Goal: Navigation & Orientation: Find specific page/section

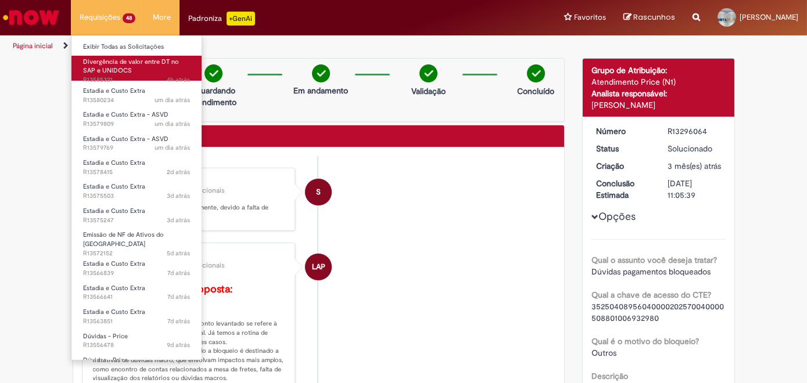
click at [127, 69] on span "Divergência de valor entre DT no SAP e UNIDOCS" at bounding box center [131, 66] width 96 height 18
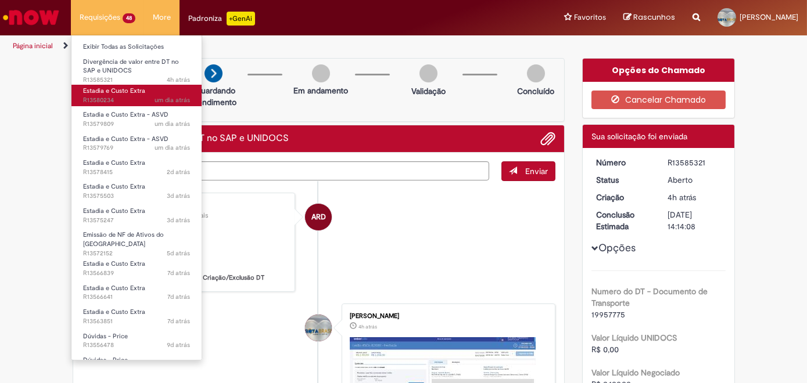
click at [117, 88] on span "Estadia e Custo Extra" at bounding box center [114, 91] width 62 height 9
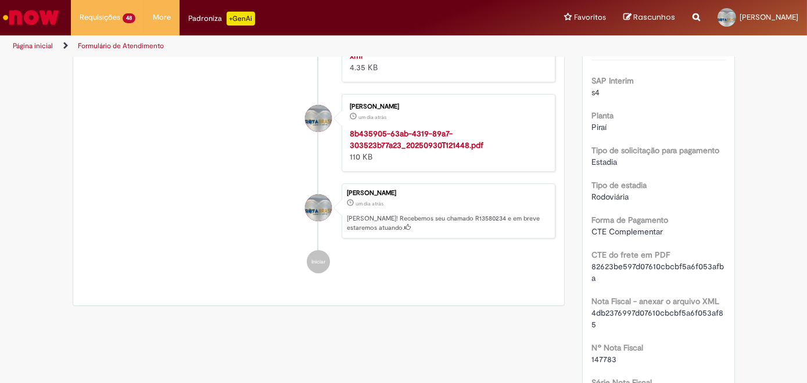
scroll to position [277, 0]
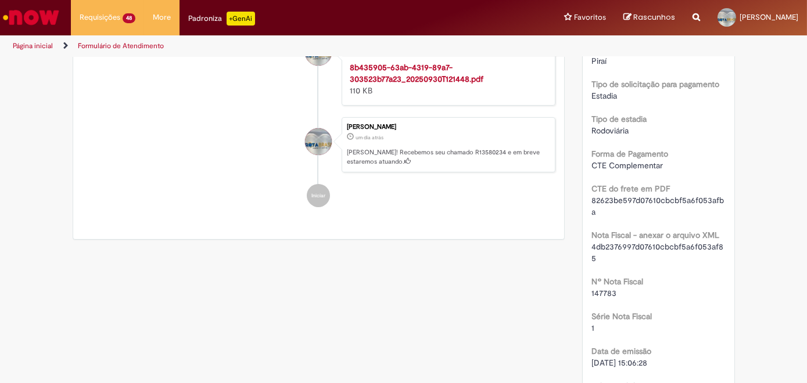
click at [388, 84] on strong "8b435905-63ab-4319-89a7-303523b77a23_20250930T121448.pdf" at bounding box center [417, 73] width 134 height 22
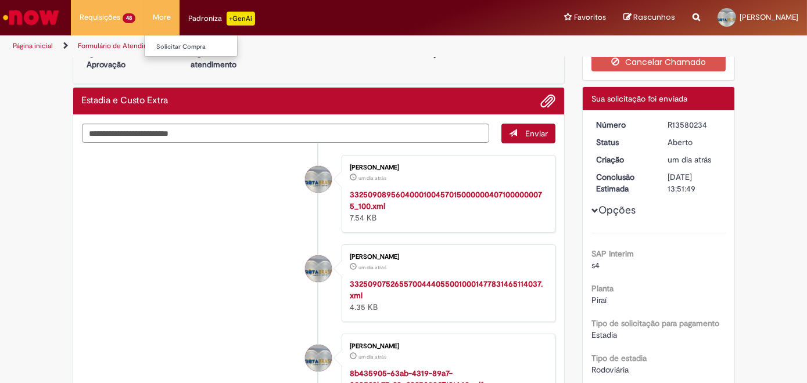
scroll to position [13, 0]
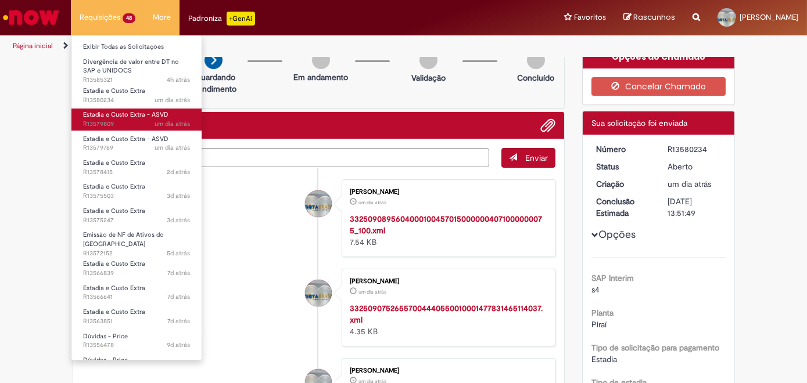
click at [117, 120] on span "um dia atrás um dia atrás R13579809" at bounding box center [136, 124] width 107 height 9
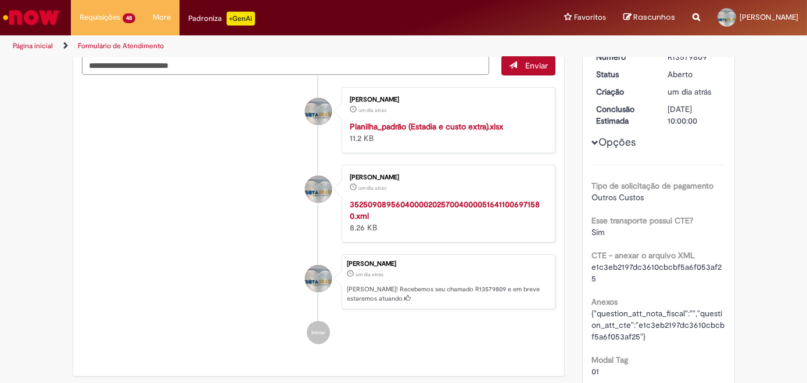
scroll to position [105, 0]
click at [403, 203] on strong "35250908956040000202570040000516411006971580.xml" at bounding box center [445, 211] width 190 height 22
click at [440, 240] on div "[PERSON_NAME] um dia atrás um dia atrás 352509089560400002025700400005164110069…" at bounding box center [448, 205] width 214 height 78
click at [430, 123] on strong "Planilha_padrão (Estadia e custo extra).xlsx" at bounding box center [426, 127] width 153 height 10
click at [217, 159] on ul "[PERSON_NAME] um dia atrás um dia atrás Planilha_padrão (Estadia e custo extra)…" at bounding box center [319, 216] width 474 height 281
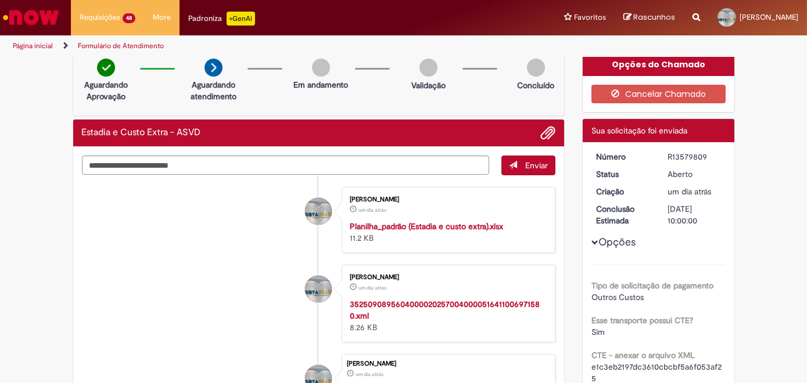
scroll to position [0, 0]
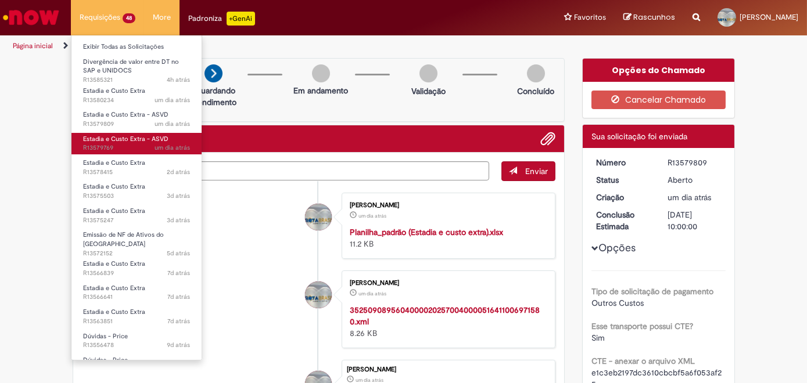
click at [118, 138] on span "Estadia e Custo Extra - ASVD" at bounding box center [125, 139] width 85 height 9
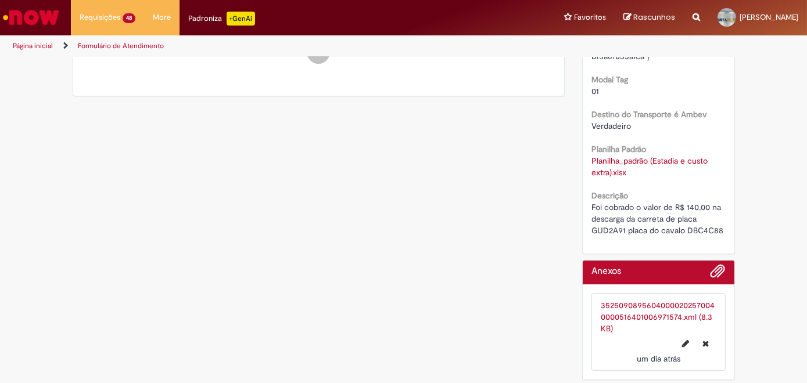
scroll to position [387, 0]
click at [181, 198] on div "Verificar Código de Barras Aguardando Aprovação Aguardando atendimento Em andam…" at bounding box center [403, 28] width 679 height 714
drag, startPoint x: 223, startPoint y: 210, endPoint x: 153, endPoint y: 49, distance: 175.5
click at [220, 196] on div "Verificar Código de Barras Aguardando Aprovação Aguardando atendimento Em andam…" at bounding box center [403, 28] width 679 height 714
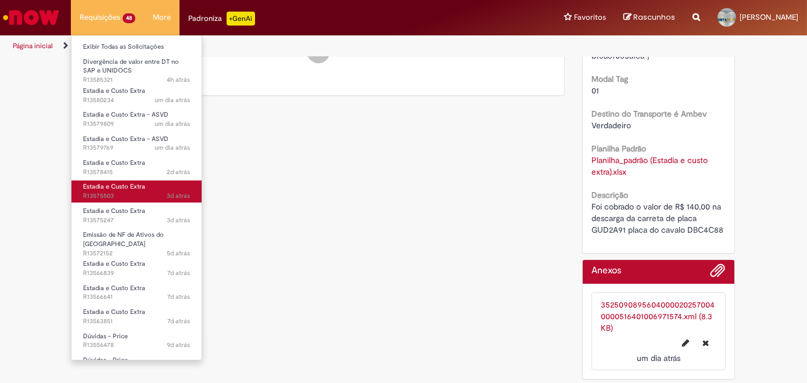
click at [115, 188] on span "Estadia e Custo Extra" at bounding box center [114, 186] width 62 height 9
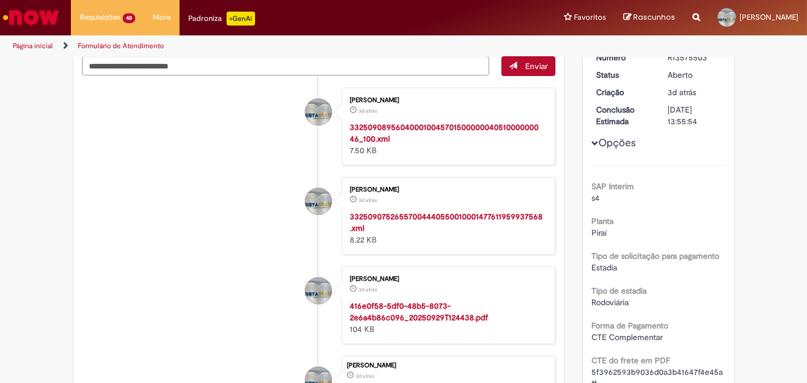
scroll to position [172, 0]
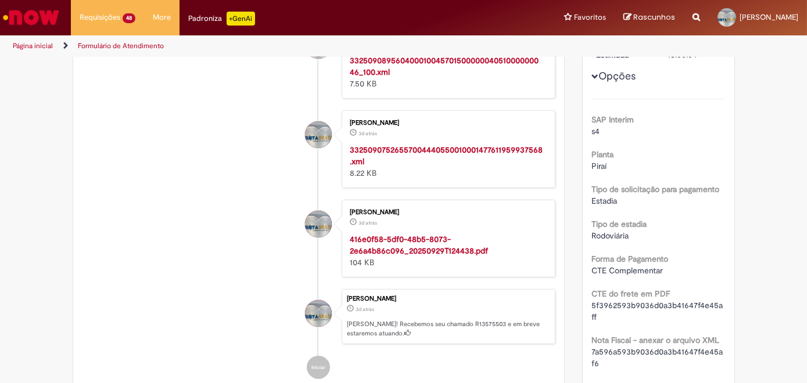
click at [383, 238] on strong "416e0f58-5df0-48b5-8073-2e6a4b86c096_20250929T124438.pdf" at bounding box center [419, 245] width 138 height 22
drag, startPoint x: 166, startPoint y: 326, endPoint x: 150, endPoint y: 340, distance: 20.5
click at [163, 329] on li "[PERSON_NAME] 3d atrás 3 dias atrás [PERSON_NAME]! Recebemos seu chamado R13575…" at bounding box center [319, 317] width 474 height 56
click at [246, 247] on li "[PERSON_NAME] 3d atrás 3 dias atrás 416e0f58-5df0-48b5-8073-2e6a4b86c096_202509…" at bounding box center [319, 239] width 474 height 78
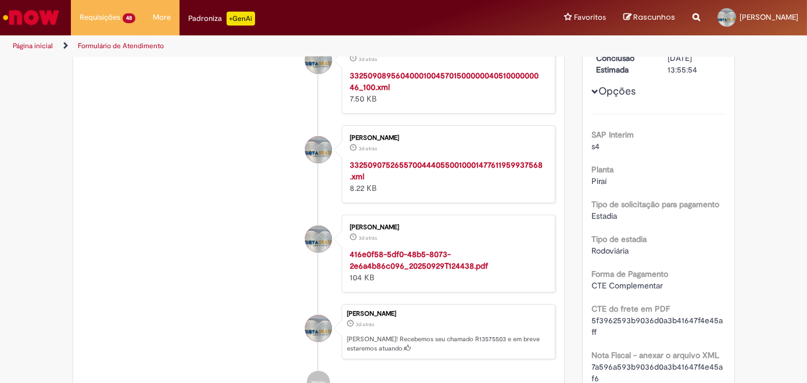
scroll to position [158, 0]
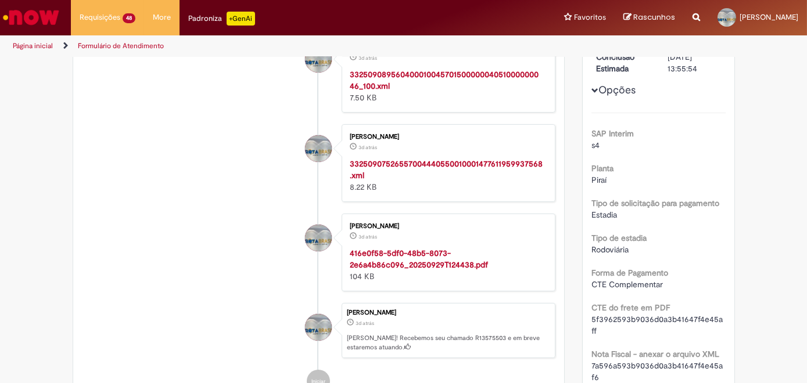
click at [271, 220] on li "[PERSON_NAME] 3d atrás 3 dias atrás 416e0f58-5df0-48b5-8073-2e6a4b86c096_202509…" at bounding box center [319, 253] width 474 height 78
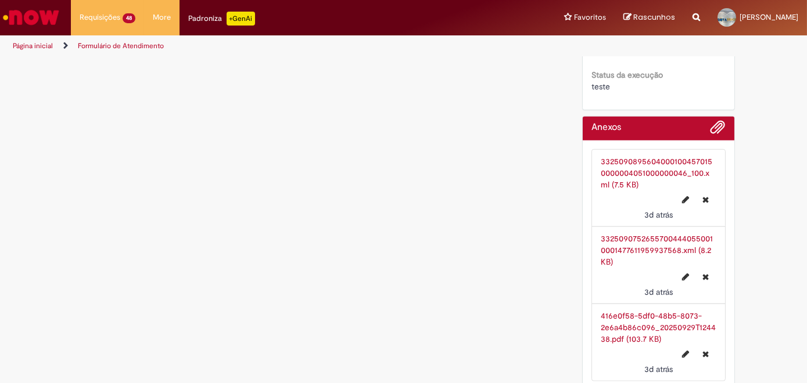
scroll to position [2004, 0]
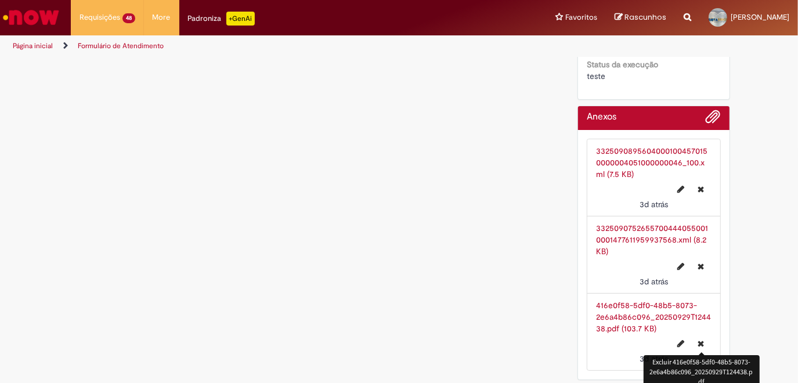
click at [699, 343] on icon "Excluir 416e0f58-5df0-48b5-8073-2e6a4b86c096_20250929T124438.pdf" at bounding box center [702, 344] width 6 height 8
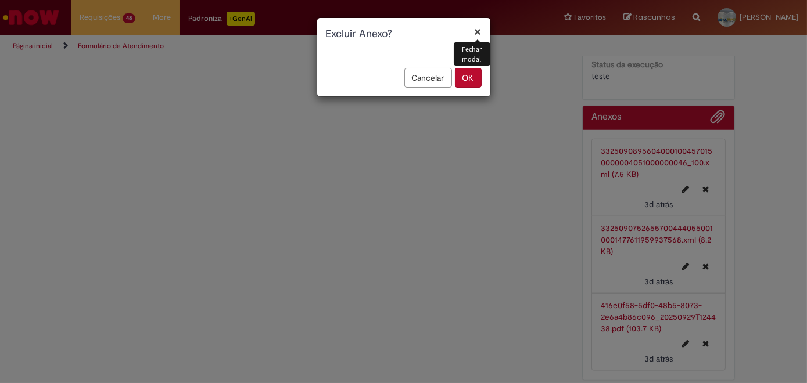
click at [463, 77] on button "OK" at bounding box center [468, 78] width 27 height 20
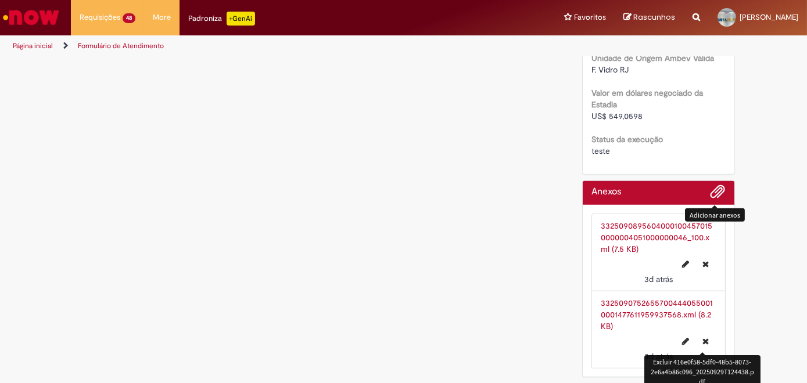
scroll to position [1926, 0]
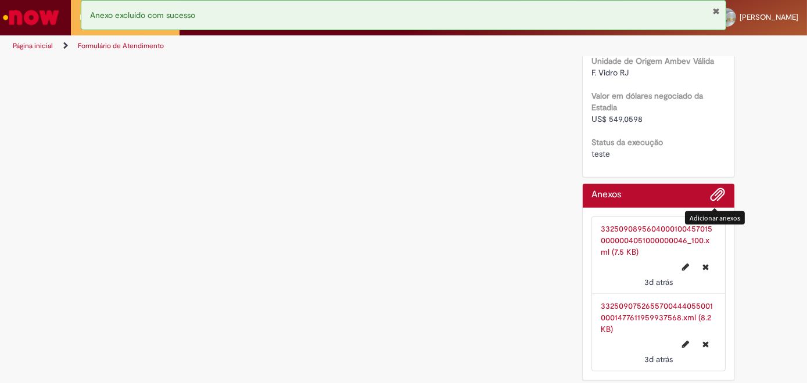
click at [715, 192] on span "Adicionar anexos" at bounding box center [718, 195] width 14 height 14
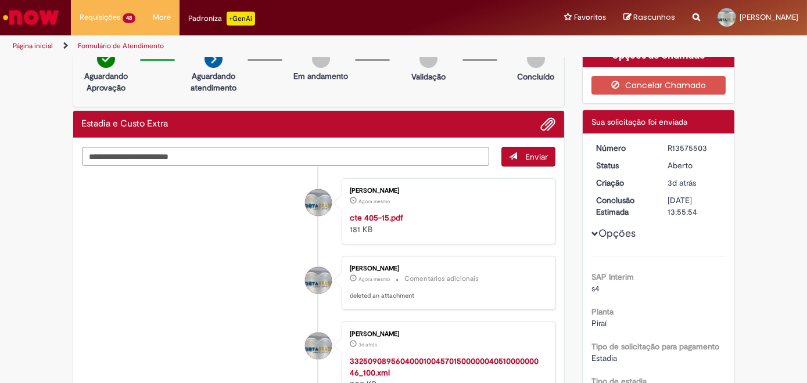
scroll to position [0, 0]
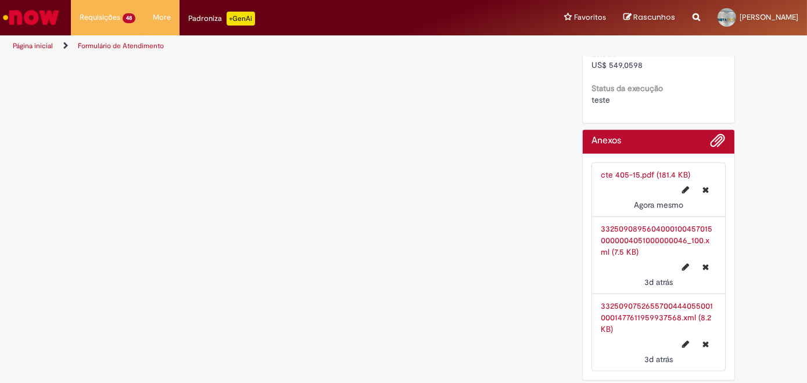
scroll to position [1981, 0]
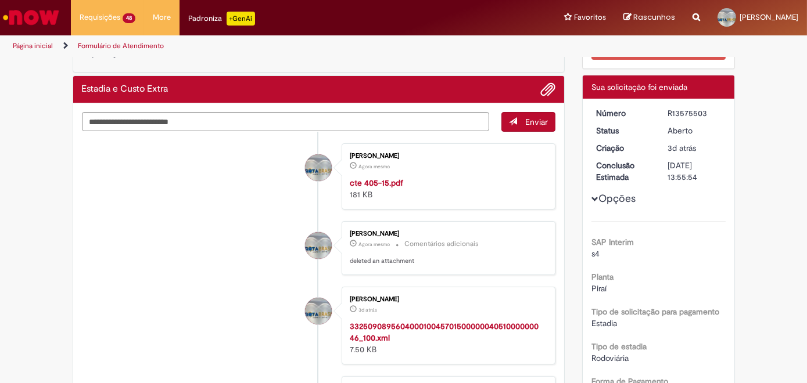
scroll to position [28, 0]
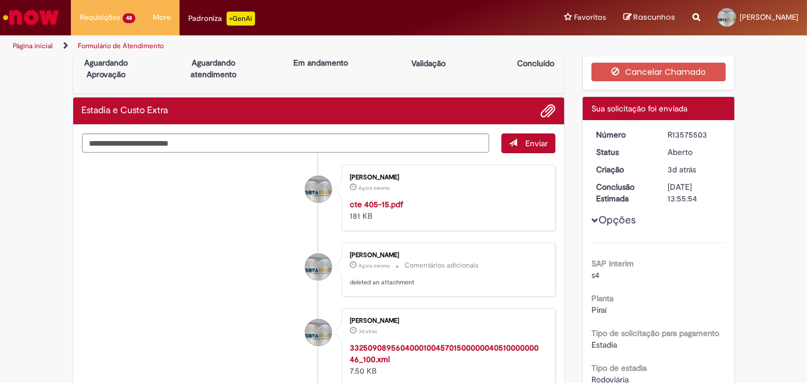
click at [167, 207] on li "[PERSON_NAME] Agora mesmo Agora mesmo cte 405-15.pdf 181 KB" at bounding box center [319, 198] width 474 height 66
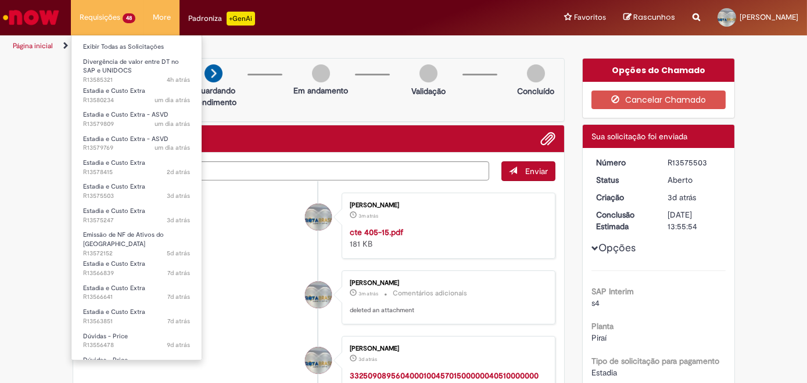
click at [110, 21] on li "Requisições 48 Exibir Todas as Solicitações Divergência de valor entre DT no SA…" at bounding box center [107, 17] width 73 height 35
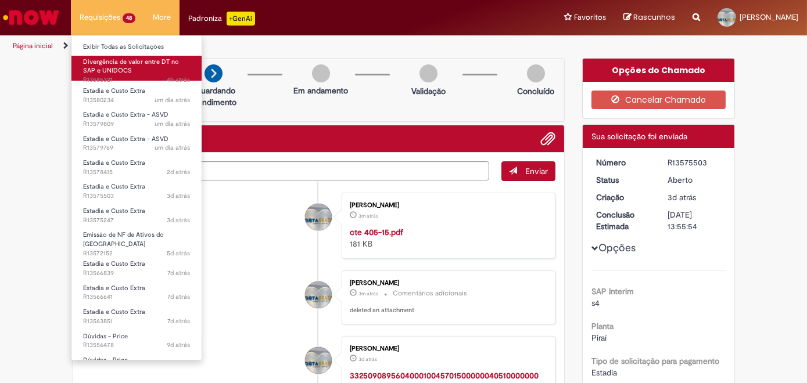
click at [121, 65] on span "Divergência de valor entre DT no SAP e UNIDOCS" at bounding box center [131, 66] width 96 height 18
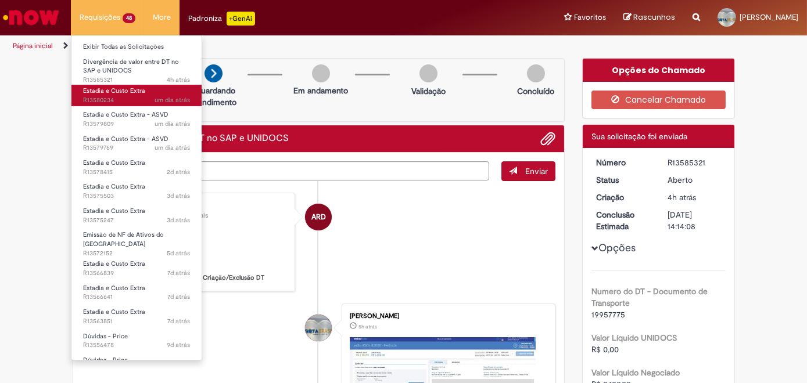
click at [109, 93] on span "Estadia e Custo Extra" at bounding box center [114, 91] width 62 height 9
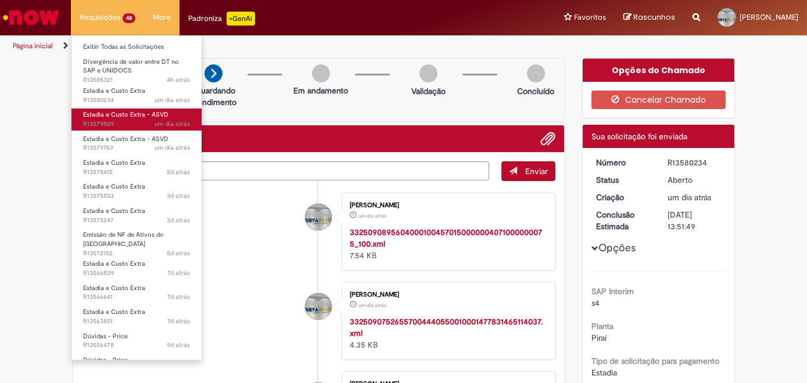
click at [125, 111] on span "Estadia e Custo Extra - ASVD" at bounding box center [125, 114] width 85 height 9
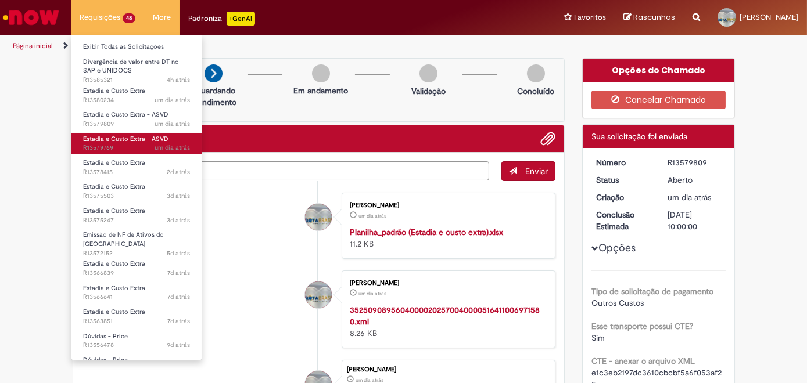
click at [111, 143] on span "um dia atrás um dia atrás R13579769" at bounding box center [136, 147] width 107 height 9
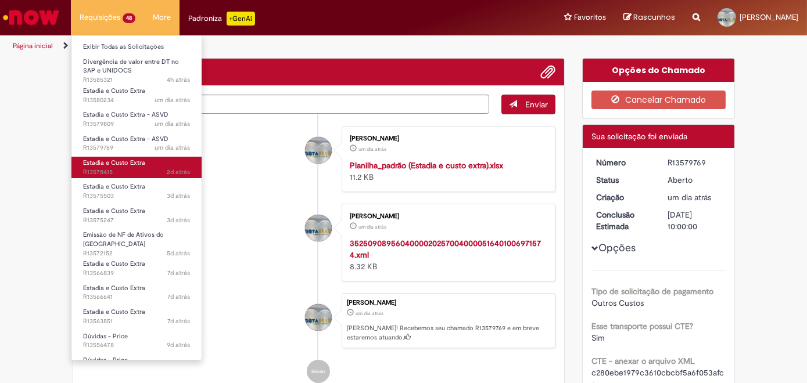
click at [113, 163] on span "Estadia e Custo Extra" at bounding box center [114, 163] width 62 height 9
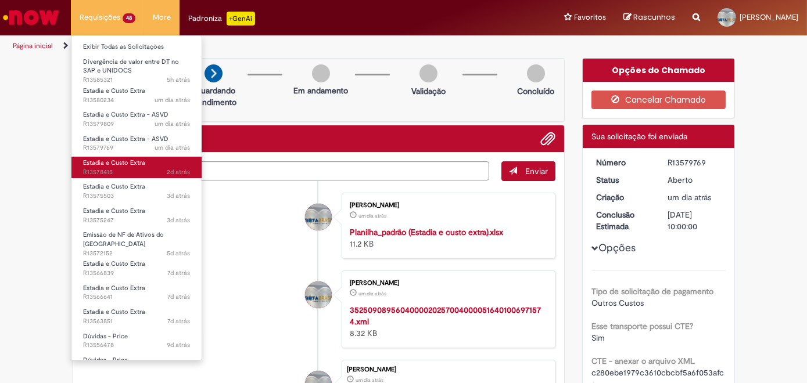
click at [113, 163] on span "Estadia e Custo Extra" at bounding box center [114, 163] width 62 height 9
click at [111, 166] on span "Estadia e Custo Extra" at bounding box center [114, 163] width 62 height 9
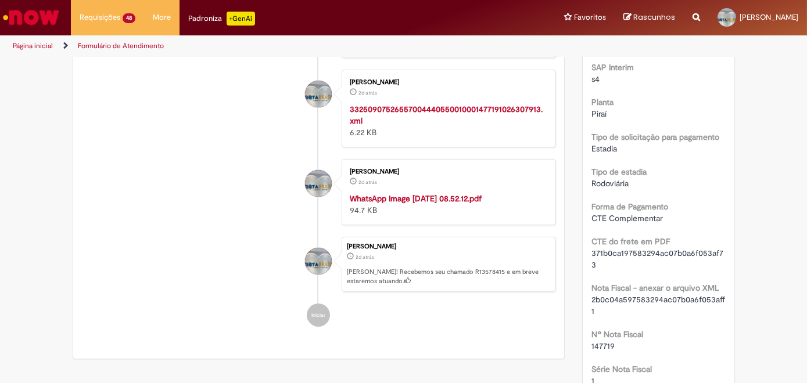
scroll to position [211, 0]
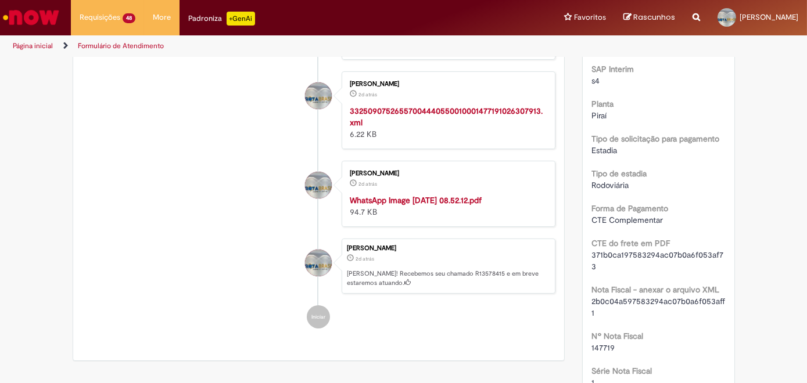
click at [398, 195] on strong "WhatsApp Image [DATE] 08.52.12.pdf" at bounding box center [416, 200] width 132 height 10
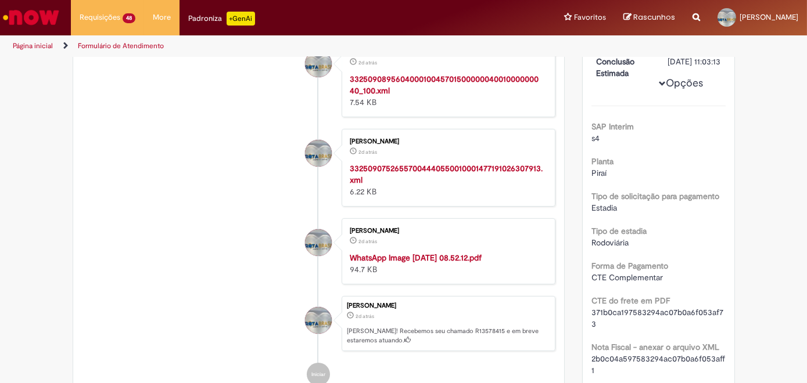
scroll to position [105, 0]
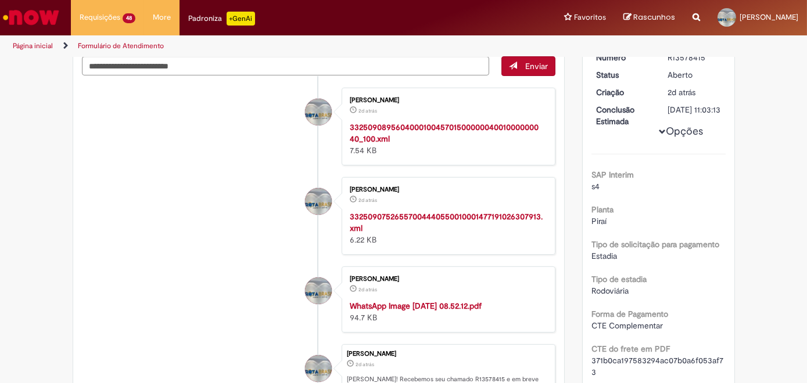
click at [195, 130] on li "[PERSON_NAME] 2d atrás 2 dias atrás 3325090895604000100457015000000400100000004…" at bounding box center [319, 127] width 474 height 78
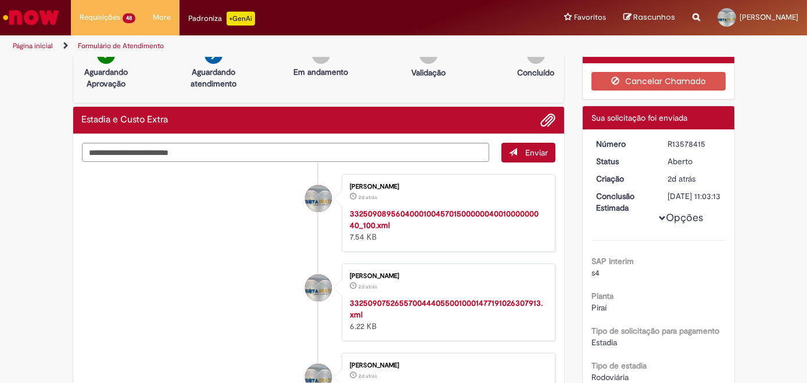
scroll to position [0, 0]
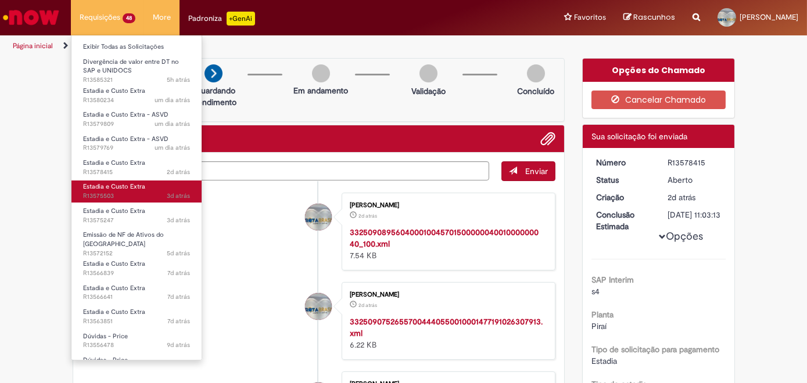
click at [117, 184] on span "Estadia e Custo Extra" at bounding box center [114, 186] width 62 height 9
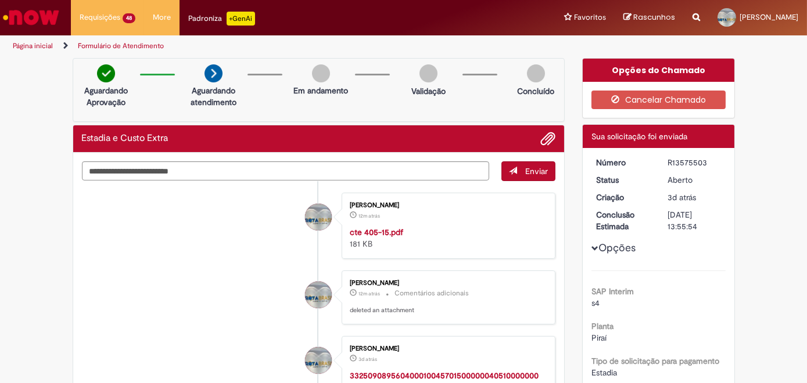
click at [214, 207] on li "[PERSON_NAME] 12m atrás 12 minutos atrás cte 405-15.pdf 181 KB" at bounding box center [319, 226] width 474 height 66
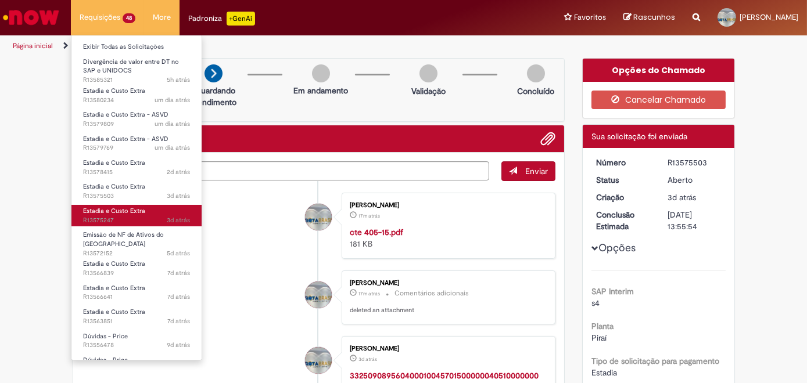
click at [130, 214] on span "Estadia e Custo Extra" at bounding box center [114, 211] width 62 height 9
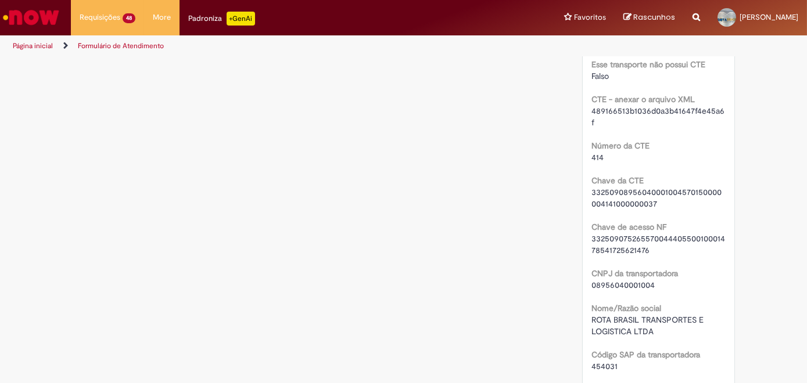
scroll to position [844, 0]
click at [358, 208] on div "Verificar Código de Barras Aguardando Aprovação Aguardando atendimento Em andam…" at bounding box center [403, 374] width 679 height 2321
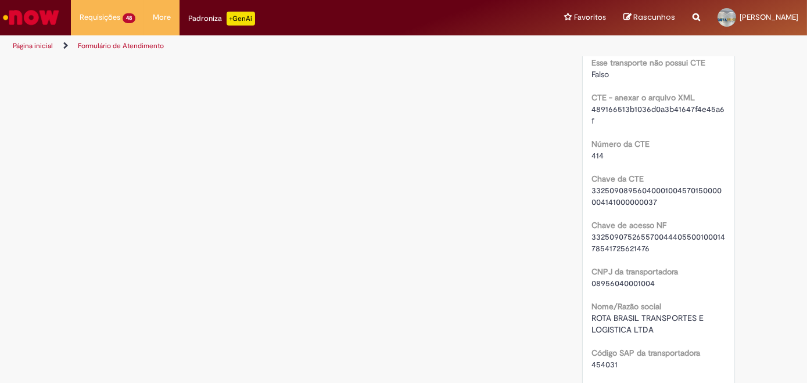
drag, startPoint x: 358, startPoint y: 208, endPoint x: 279, endPoint y: 164, distance: 89.7
click at [279, 164] on div "Verificar Código de Barras Aguardando Aprovação Aguardando atendimento Em andam…" at bounding box center [403, 374] width 679 height 2321
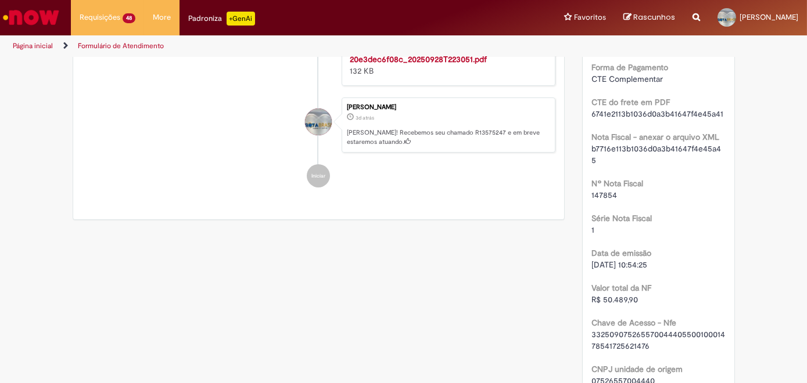
scroll to position [316, 0]
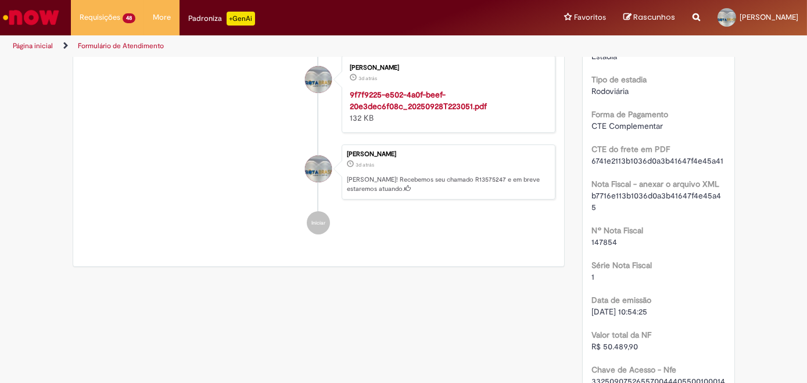
click at [386, 101] on strong "9f7f9225-e502-4a0f-beef-20e3dec6f08c_20250928T223051.pdf" at bounding box center [418, 100] width 137 height 22
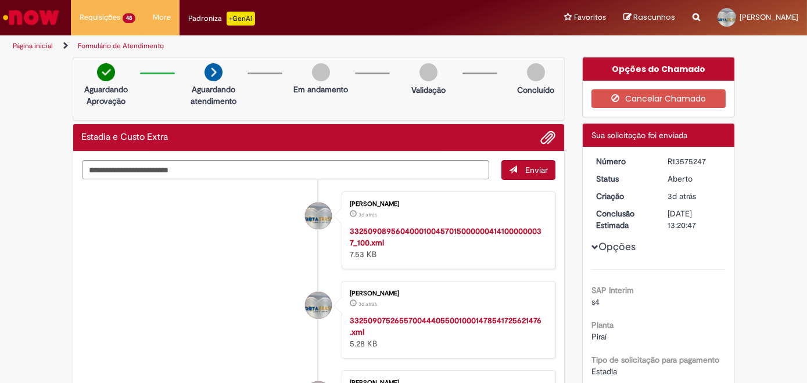
scroll to position [0, 0]
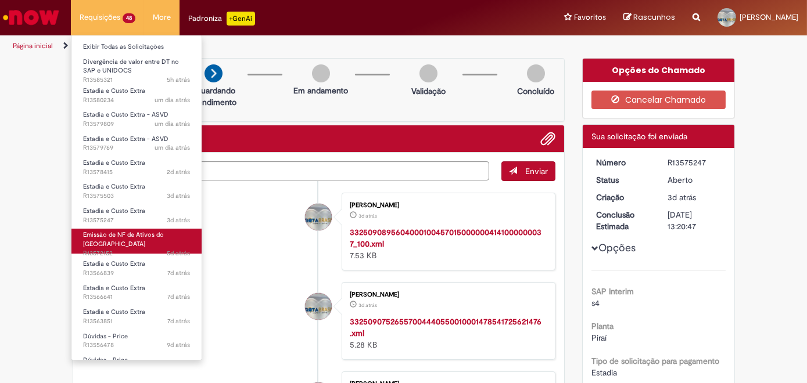
click at [116, 249] on span "5d atrás 5 dias atrás R13572152" at bounding box center [136, 253] width 107 height 9
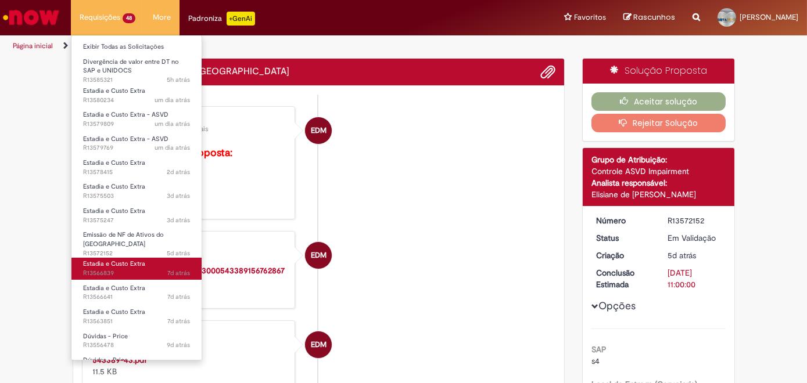
click at [114, 263] on link "Estadia e Custo Extra 7d atrás 7 dias atrás R13566839" at bounding box center [136, 268] width 130 height 21
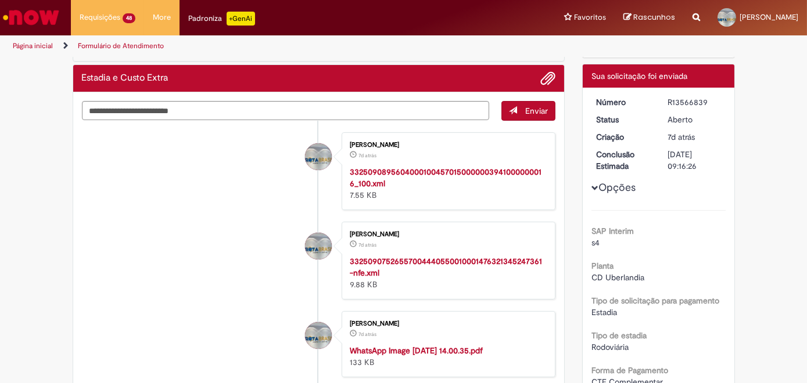
scroll to position [52, 0]
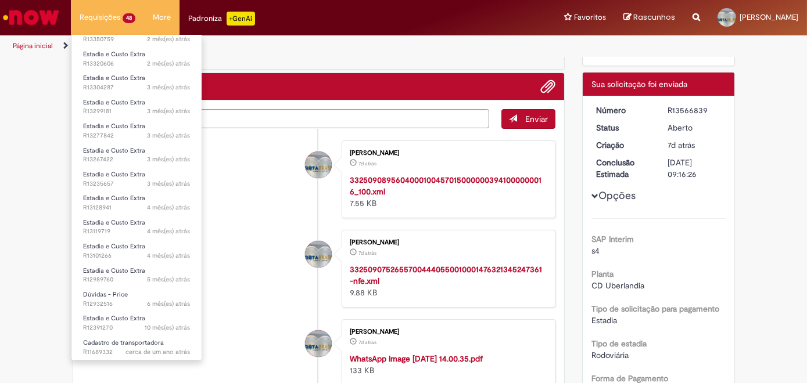
scroll to position [855, 0]
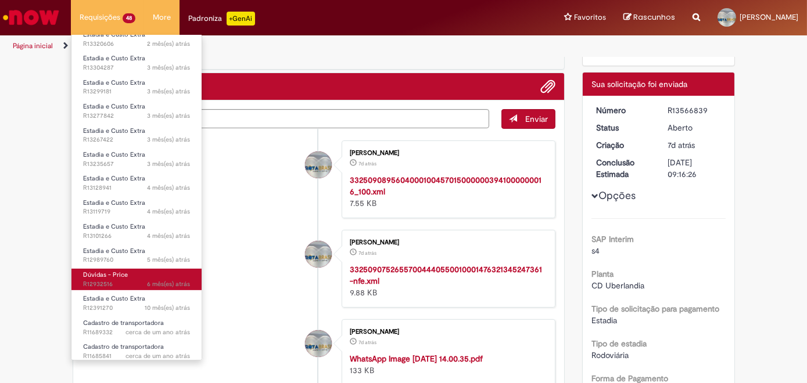
click at [121, 273] on span "Dúvidas - Price" at bounding box center [105, 275] width 45 height 9
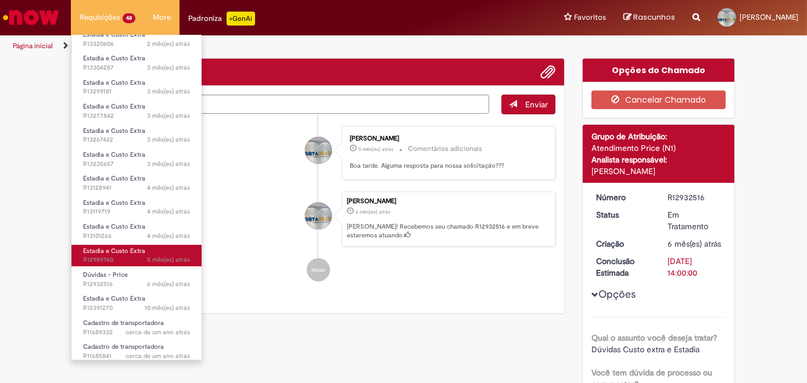
click at [110, 256] on span "5 mês(es) atrás 5 meses atrás R12989760" at bounding box center [136, 260] width 107 height 9
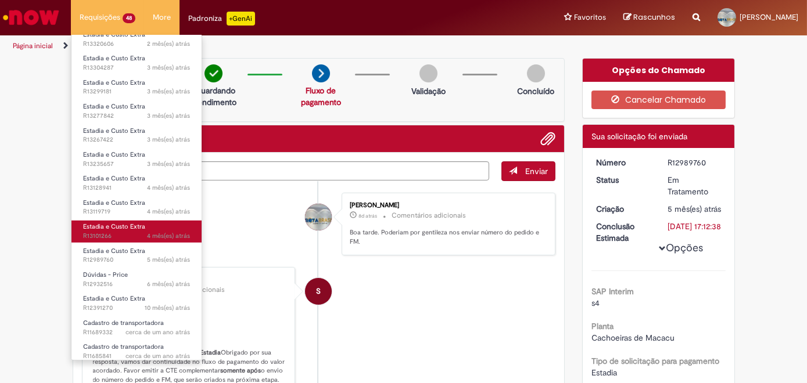
click at [95, 224] on span "Estadia e Custo Extra" at bounding box center [114, 226] width 62 height 9
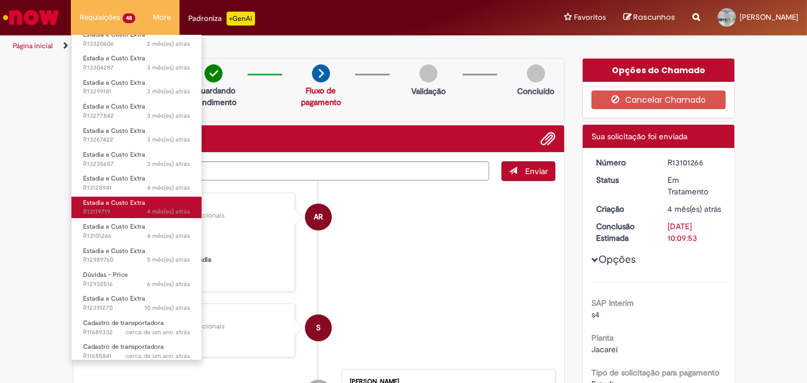
click at [95, 207] on span "4 mês(es) atrás 4 meses atrás R13119719" at bounding box center [136, 211] width 107 height 9
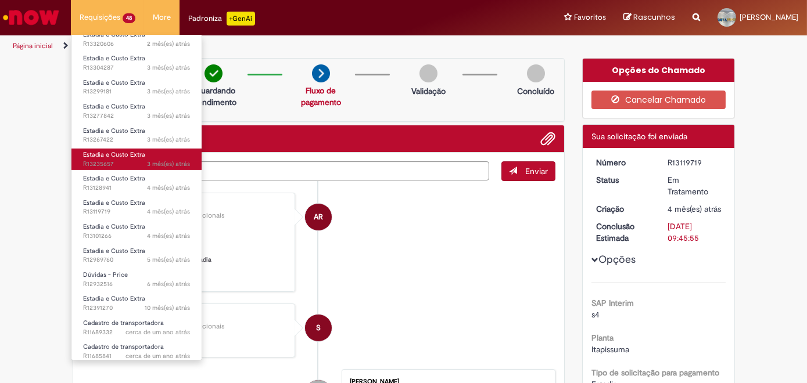
click at [101, 152] on span "Estadia e Custo Extra" at bounding box center [114, 154] width 62 height 9
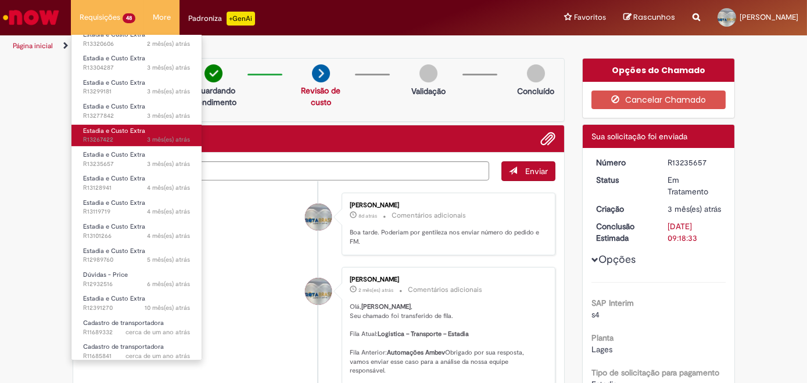
click at [106, 135] on span "3 mês(es) atrás 3 meses atrás R13267422" at bounding box center [136, 139] width 107 height 9
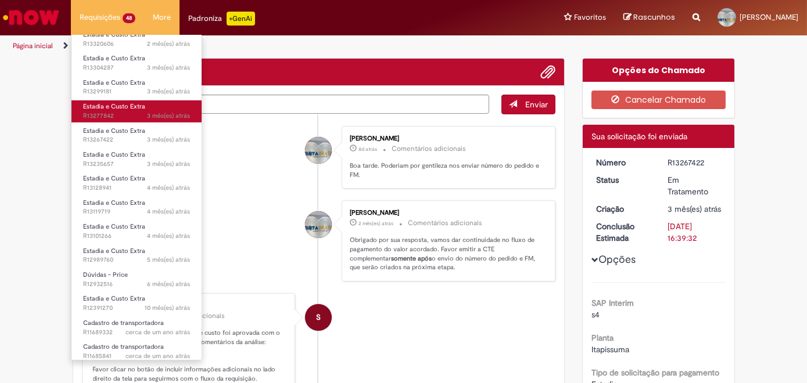
click at [93, 105] on span "Estadia e Custo Extra" at bounding box center [114, 106] width 62 height 9
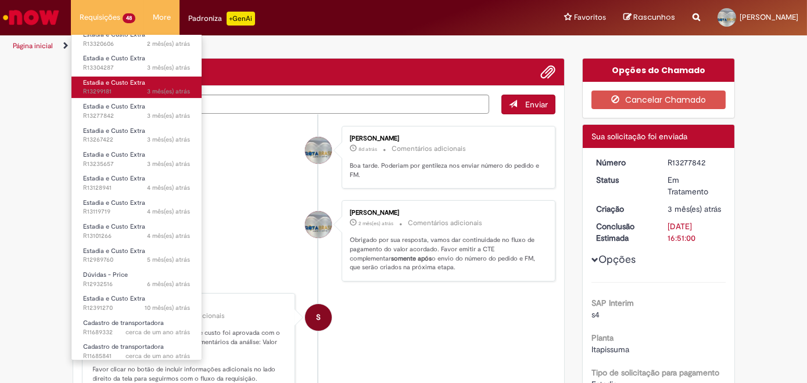
click at [96, 87] on span "3 mês(es) atrás 3 meses atrás R13299181" at bounding box center [136, 91] width 107 height 9
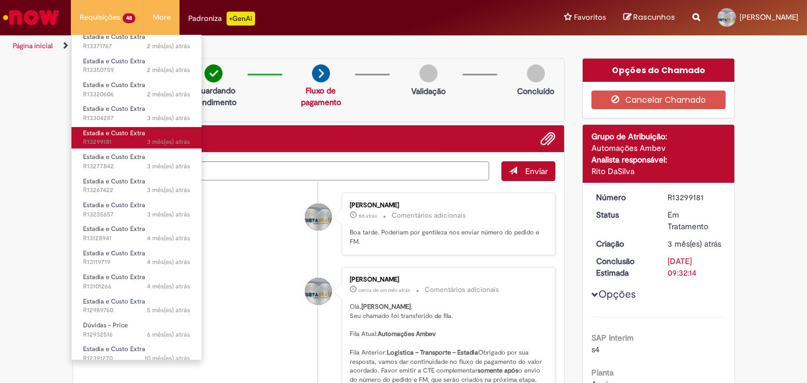
scroll to position [802, 0]
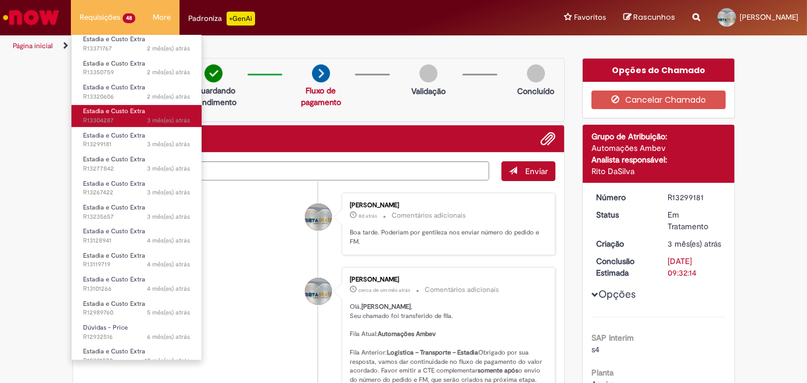
click at [101, 108] on span "Estadia e Custo Extra" at bounding box center [114, 111] width 62 height 9
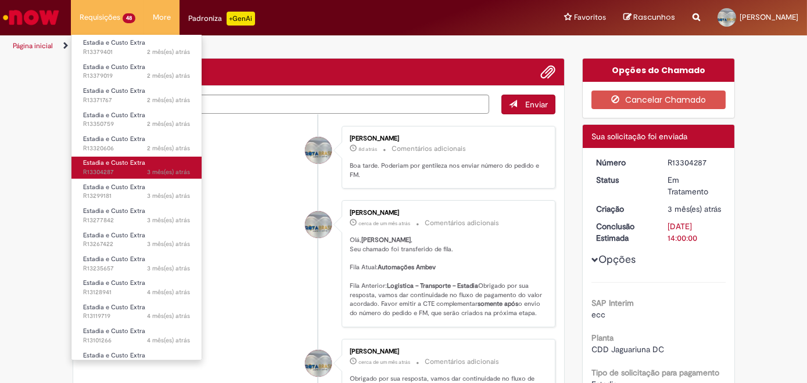
scroll to position [749, 0]
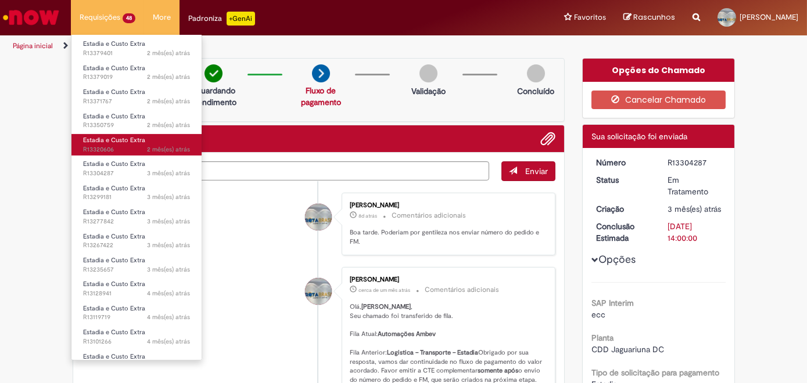
click at [93, 145] on span "2 mês(es) atrás 2 meses atrás R13320606" at bounding box center [136, 149] width 107 height 9
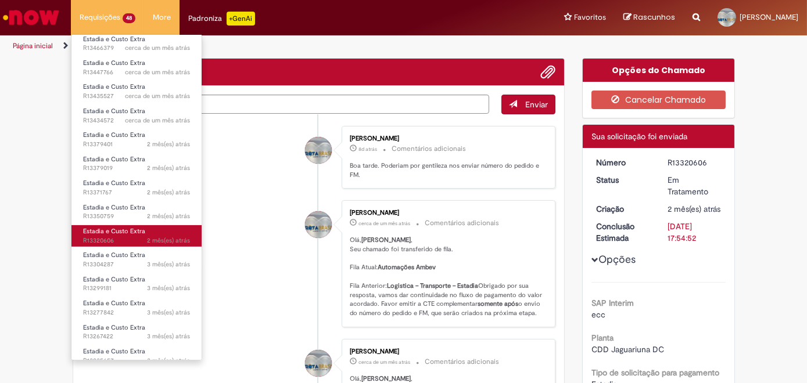
scroll to position [643, 0]
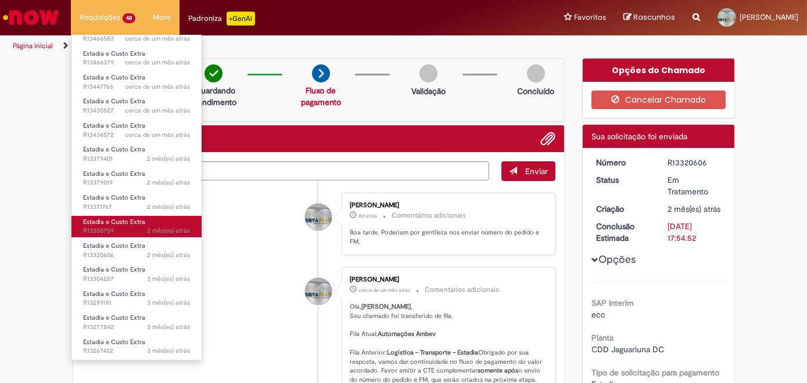
click at [100, 226] on span "2 mês(es) atrás 2 meses atrás R13350759" at bounding box center [136, 230] width 107 height 9
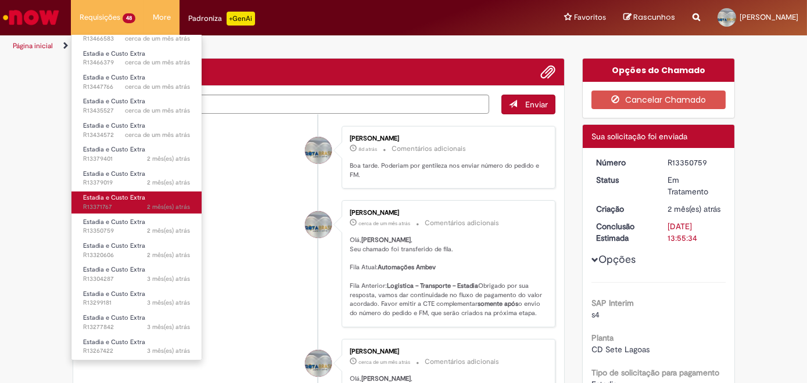
click at [99, 203] on span "2 mês(es) atrás 2 meses atrás R13371767" at bounding box center [136, 207] width 107 height 9
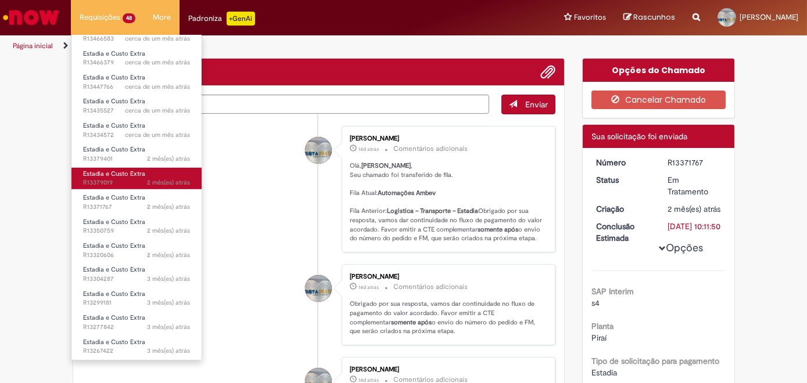
click at [99, 178] on span "2 mês(es) atrás 2 meses atrás R13379019" at bounding box center [136, 182] width 107 height 9
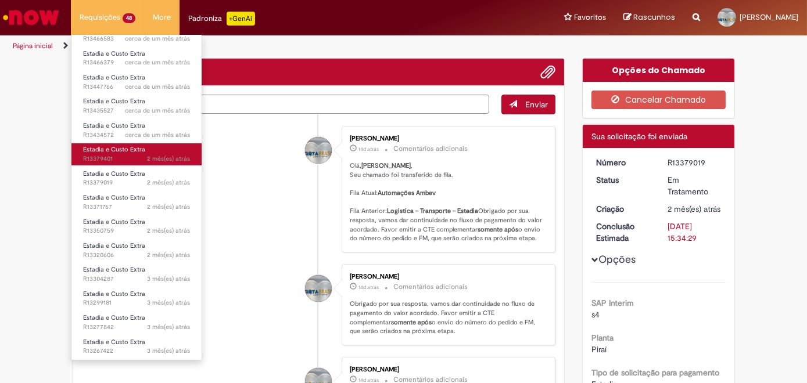
click at [100, 148] on span "Estadia e Custo Extra" at bounding box center [114, 149] width 62 height 9
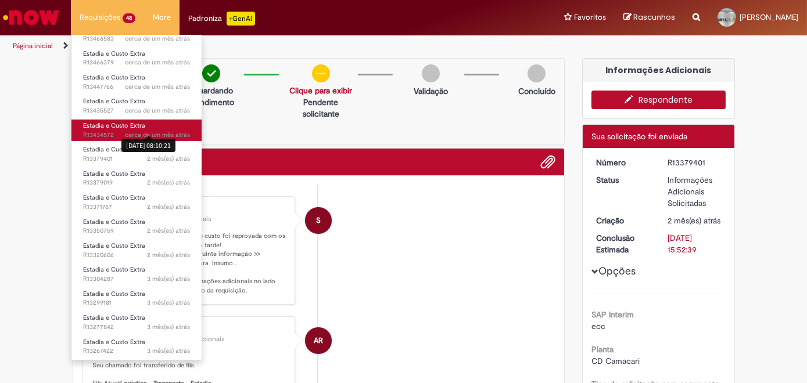
click at [125, 131] on span "cerca de um mês atrás" at bounding box center [157, 135] width 65 height 9
click at [98, 124] on span "Estadia e Custo Extra" at bounding box center [114, 125] width 62 height 9
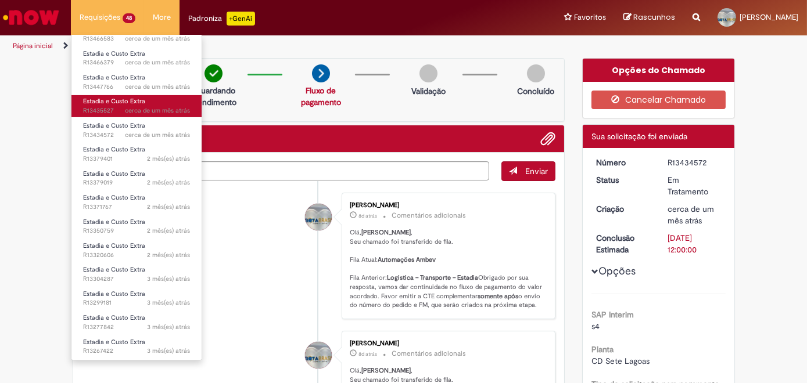
click at [102, 100] on span "Estadia e Custo Extra" at bounding box center [114, 101] width 62 height 9
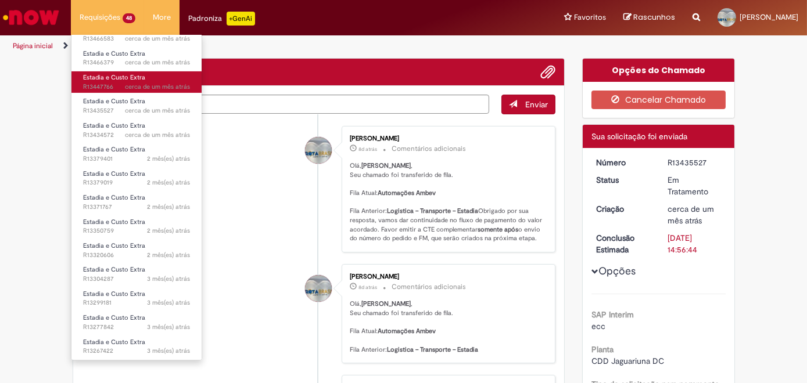
click at [103, 82] on span "cerca de um mês atrás cerca de um mês atrás R13447766" at bounding box center [136, 86] width 107 height 9
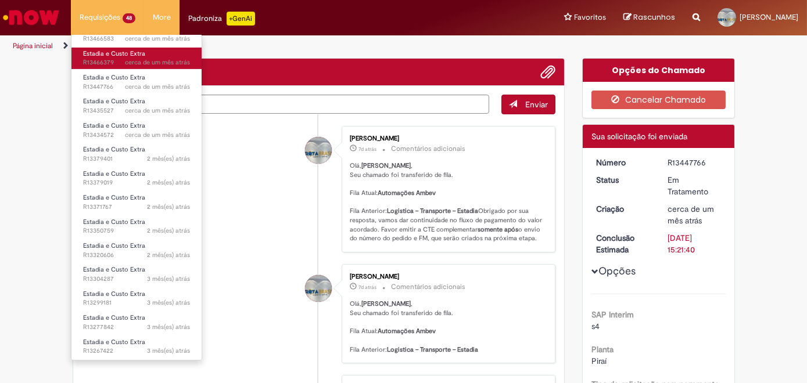
click at [98, 58] on span "cerca de um mês atrás cerca de um mês atrás R13466379" at bounding box center [136, 62] width 107 height 9
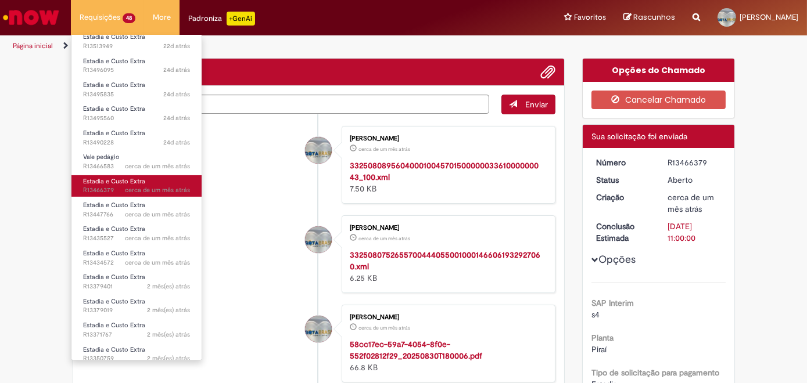
scroll to position [485, 0]
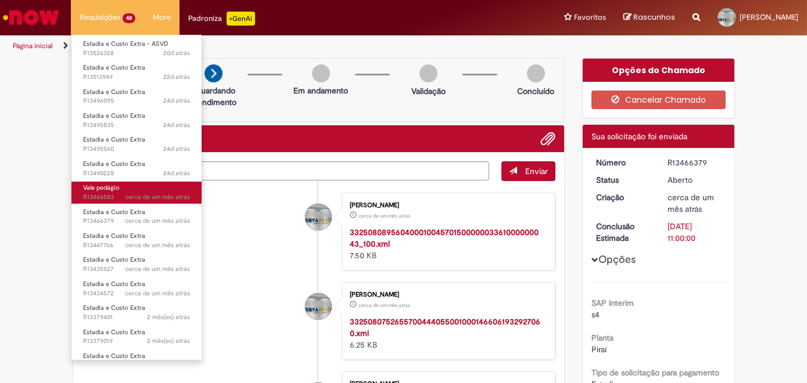
click at [107, 184] on span "Vale pedágio" at bounding box center [101, 188] width 37 height 9
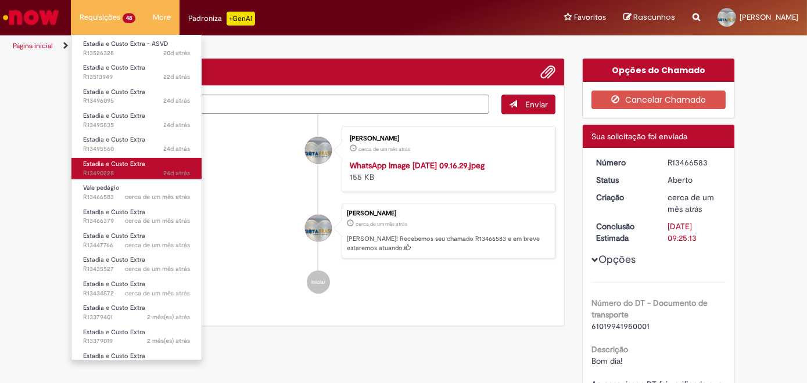
click at [111, 162] on span "Estadia e Custo Extra" at bounding box center [114, 164] width 62 height 9
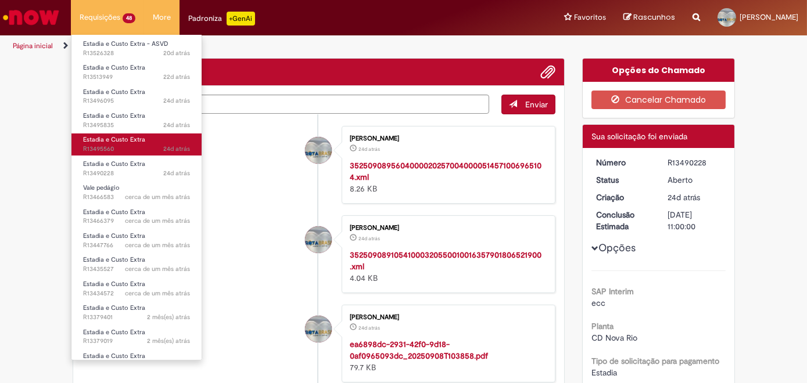
click at [110, 136] on span "Estadia e Custo Extra" at bounding box center [114, 139] width 62 height 9
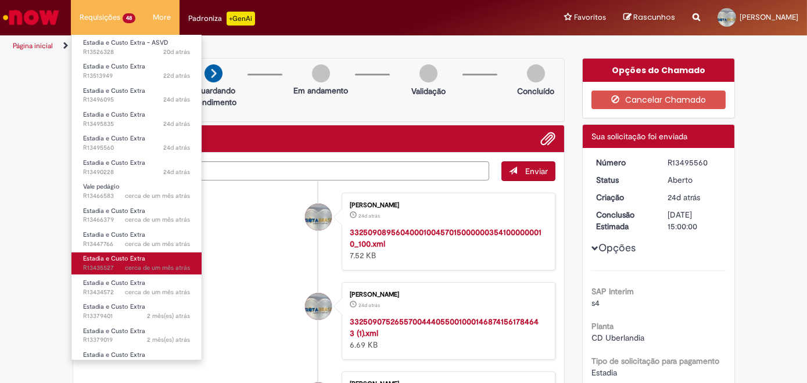
scroll to position [485, 0]
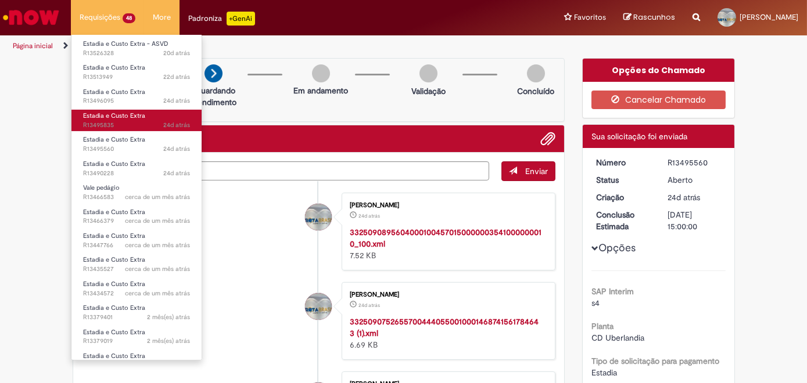
click at [125, 121] on span "24d atrás 24 dias atrás R13495835" at bounding box center [136, 125] width 107 height 9
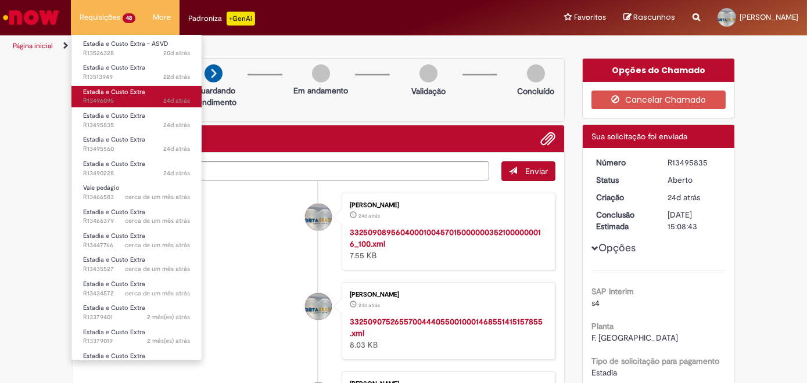
click at [126, 96] on span "24d atrás 24 dias atrás R13496095" at bounding box center [136, 100] width 107 height 9
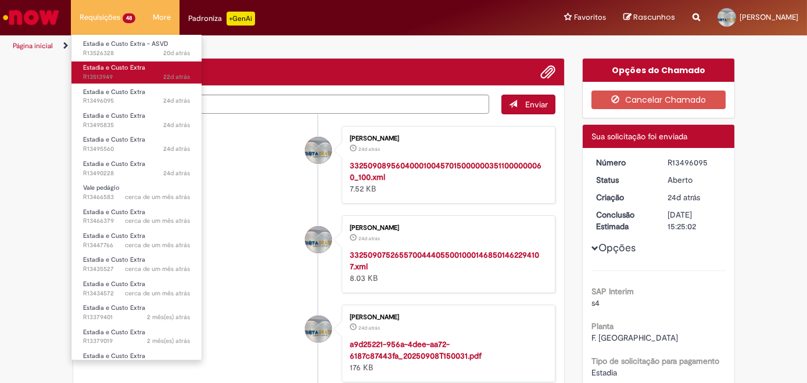
click at [118, 73] on span "22d atrás 22 dias atrás R13513949" at bounding box center [136, 77] width 107 height 9
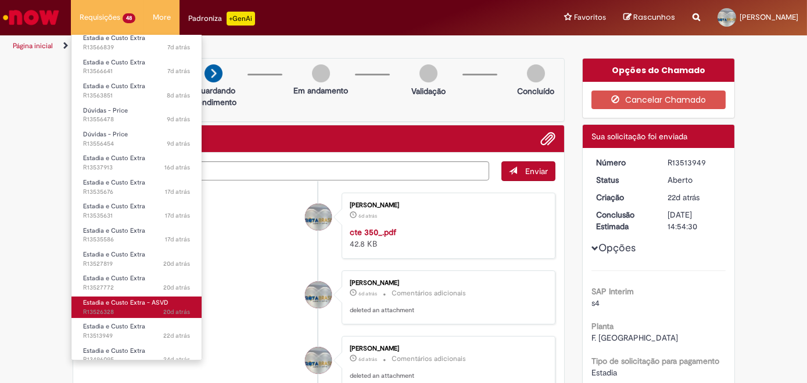
scroll to position [221, 0]
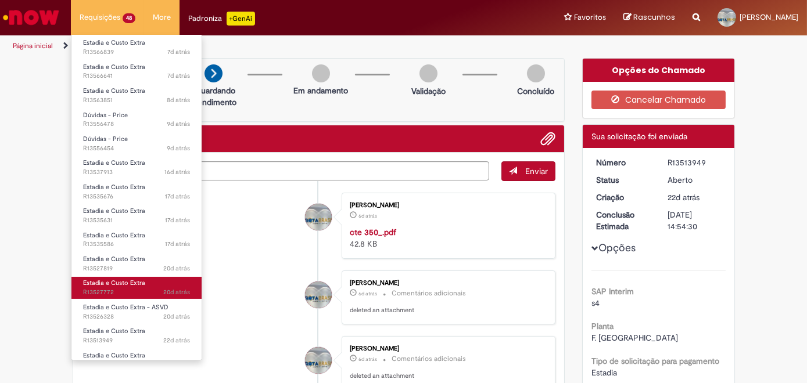
click at [113, 279] on span "Estadia e Custo Extra" at bounding box center [114, 283] width 62 height 9
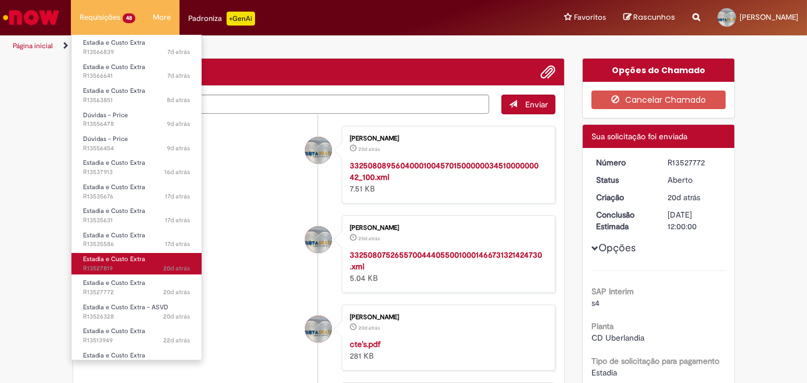
click at [110, 264] on span "20d atrás 20 dias atrás R13527819" at bounding box center [136, 268] width 107 height 9
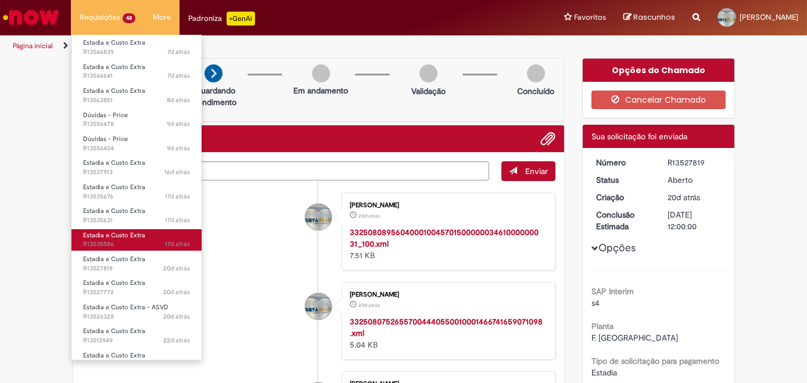
click at [106, 240] on span "17d atrás 17 dias atrás R13535586" at bounding box center [136, 244] width 107 height 9
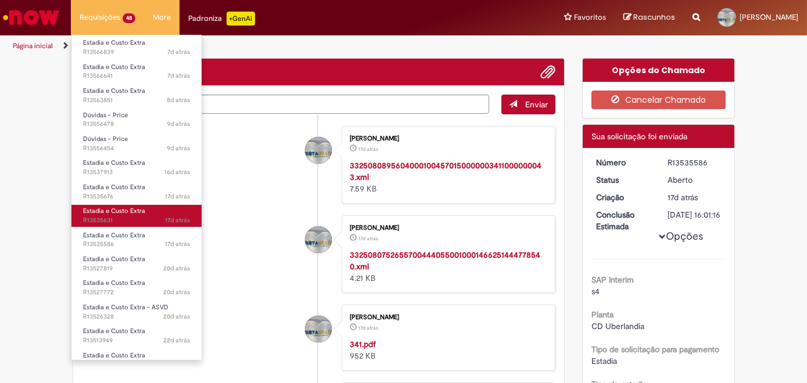
click at [105, 210] on span "Estadia e Custo Extra" at bounding box center [114, 211] width 62 height 9
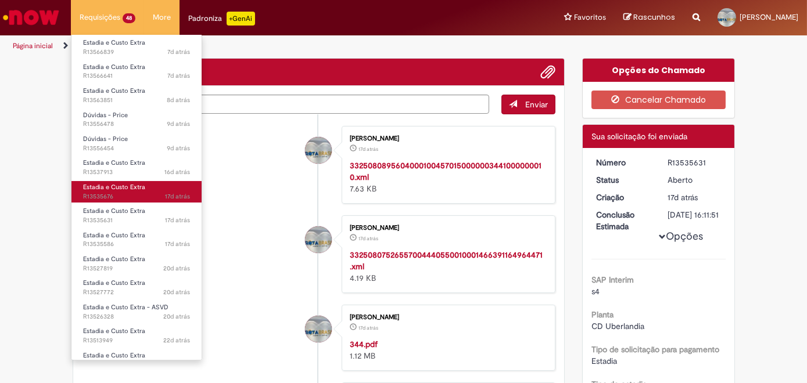
click at [96, 186] on link "Estadia e Custo Extra 17d atrás 17 dias atrás R13535676" at bounding box center [136, 191] width 130 height 21
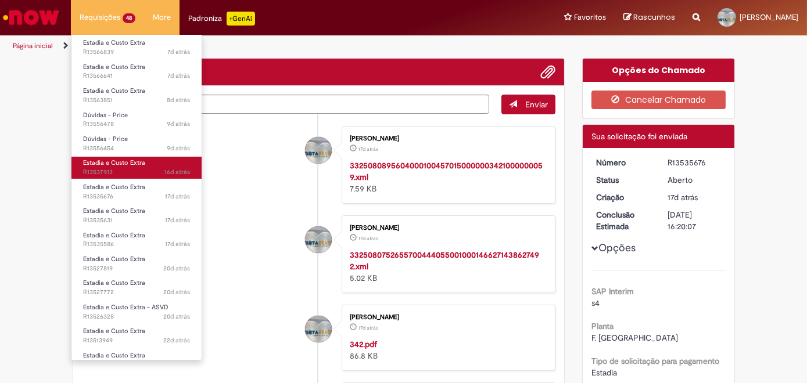
click at [107, 159] on span "Estadia e Custo Extra" at bounding box center [114, 163] width 62 height 9
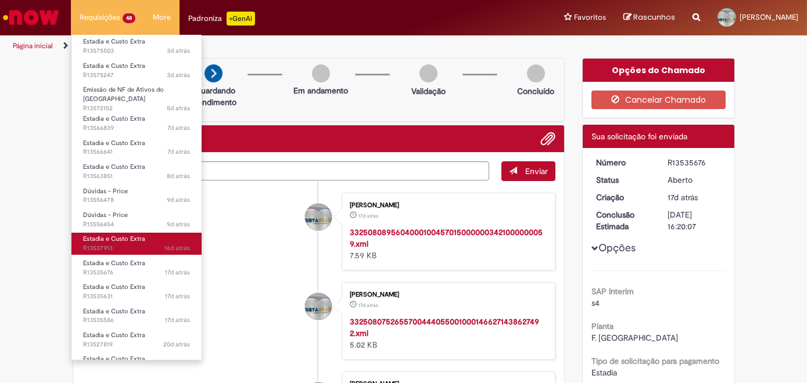
scroll to position [116, 0]
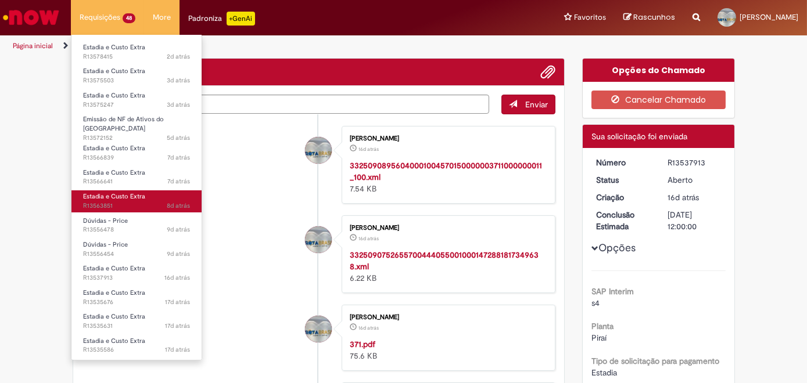
click at [116, 192] on span "Estadia e Custo Extra" at bounding box center [114, 196] width 62 height 9
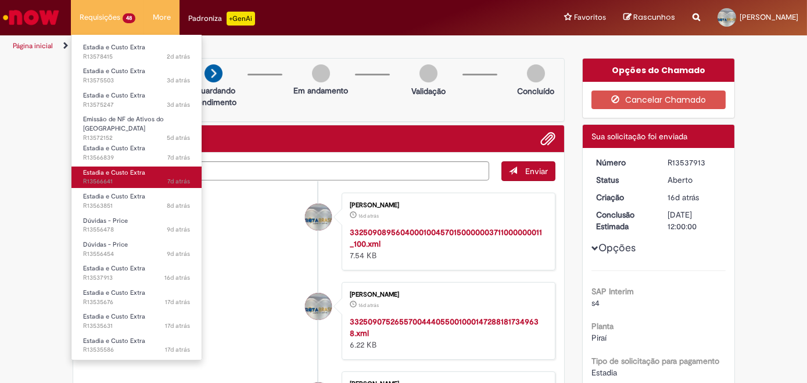
click at [111, 168] on span "Estadia e Custo Extra" at bounding box center [114, 172] width 62 height 9
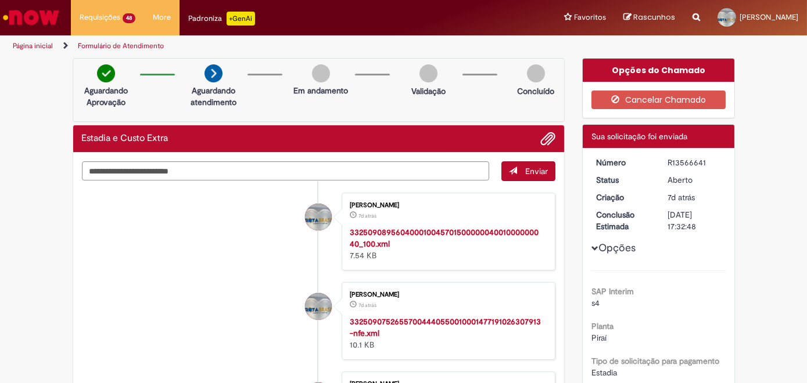
click at [221, 246] on li "[PERSON_NAME] 7d atrás 7 dias atrás 3325090895604000100457015000000400100000004…" at bounding box center [319, 232] width 474 height 78
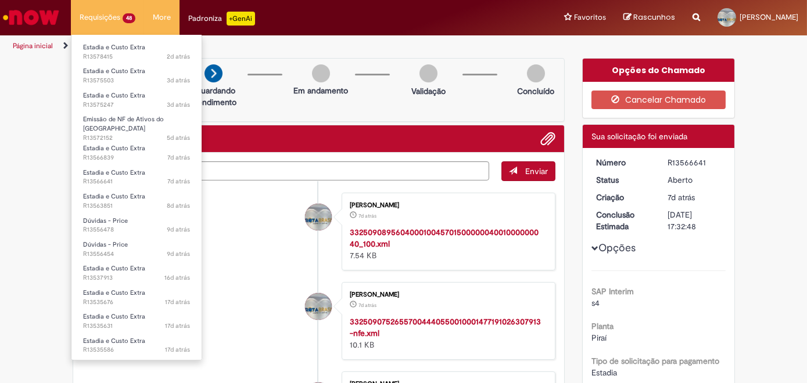
click at [113, 20] on li "Requisições 48 Exibir Todas as Solicitações Divergência de valor entre DT no SA…" at bounding box center [107, 17] width 73 height 35
